Goal: Navigation & Orientation: Find specific page/section

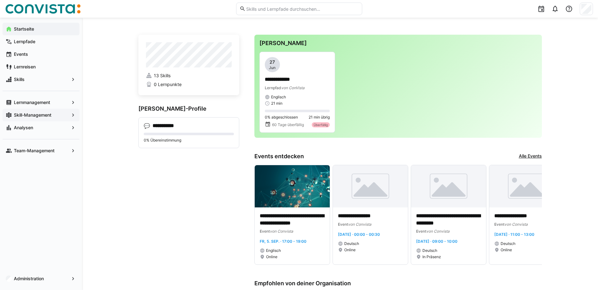
click at [0, 0] on app-navigation-label "Skill-Management" at bounding box center [0, 0] width 0 height 0
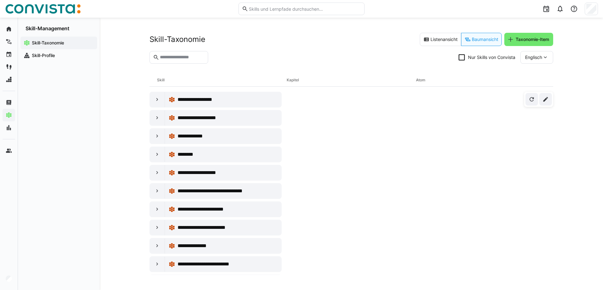
click at [190, 62] on eds-input at bounding box center [179, 57] width 59 height 13
click at [189, 59] on input "text" at bounding box center [181, 58] width 45 height 6
click at [242, 61] on section "Nur Skills von Convista Englisch" at bounding box center [352, 60] width 404 height 18
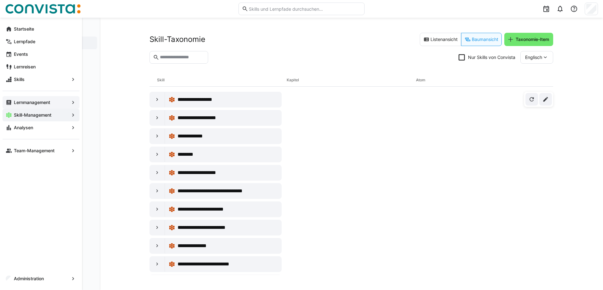
click at [13, 102] on span "Lernmanagement" at bounding box center [41, 102] width 56 height 6
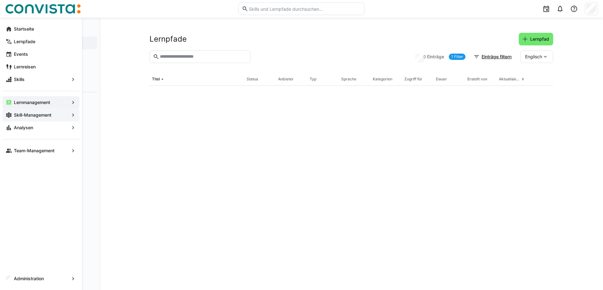
click at [0, 0] on app-navigation-label "Skill-Management" at bounding box center [0, 0] width 0 height 0
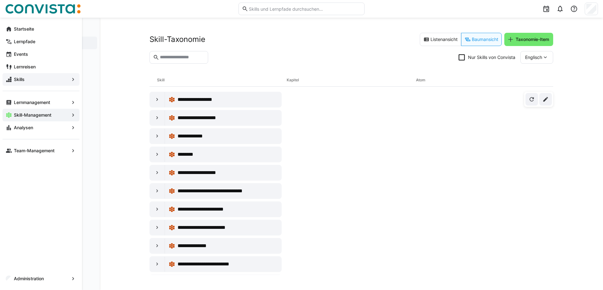
click at [25, 77] on span "Skills" at bounding box center [41, 79] width 56 height 6
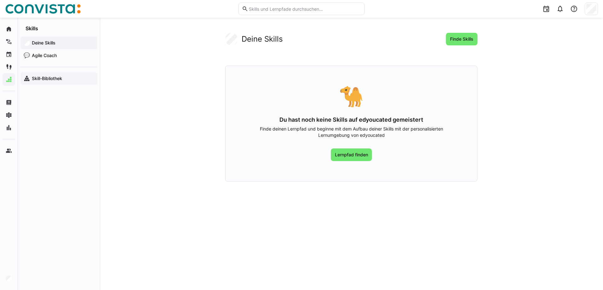
click at [0, 0] on app-navigation-label "Skill-Bibliothek" at bounding box center [0, 0] width 0 height 0
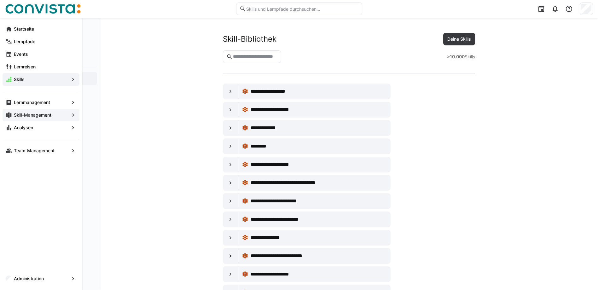
click at [0, 0] on app-navigation-label "Skill-Management" at bounding box center [0, 0] width 0 height 0
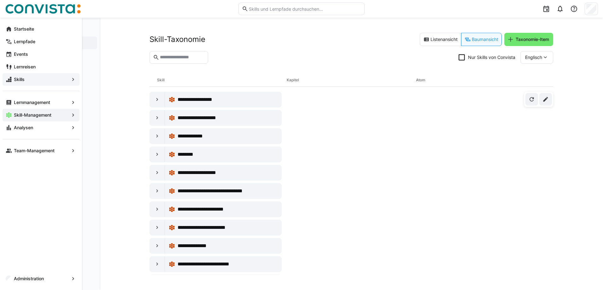
click at [7, 81] on eds-icon at bounding box center [9, 79] width 6 height 6
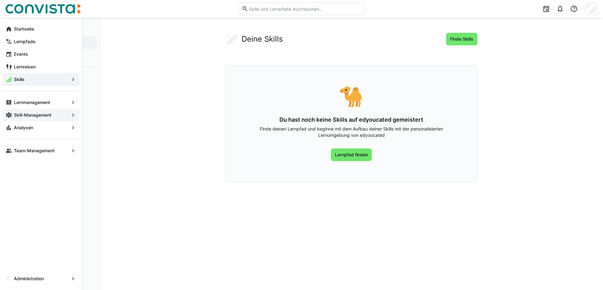
click at [57, 79] on span "Skills" at bounding box center [41, 79] width 56 height 6
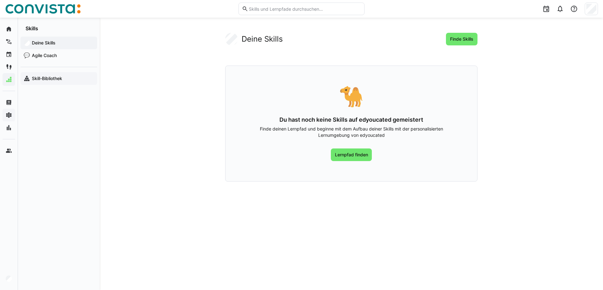
click at [0, 0] on app-navigation-label "Skill-Bibliothek" at bounding box center [0, 0] width 0 height 0
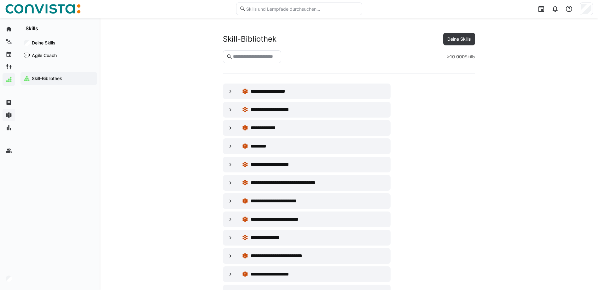
click at [451, 55] on strong ">10.000" at bounding box center [456, 56] width 18 height 5
drag, startPoint x: 452, startPoint y: 56, endPoint x: 485, endPoint y: 56, distance: 32.8
drag, startPoint x: 446, startPoint y: 56, endPoint x: 481, endPoint y: 56, distance: 35.0
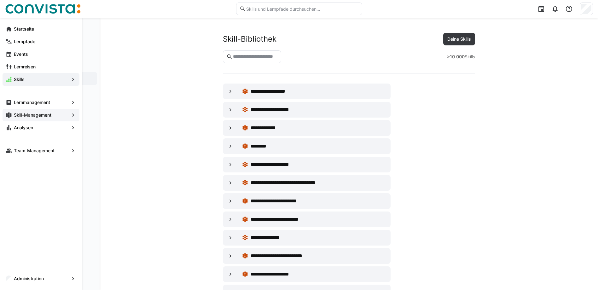
click at [20, 118] on span "Skill-Management" at bounding box center [41, 115] width 56 height 6
